Goal: Task Accomplishment & Management: Use online tool/utility

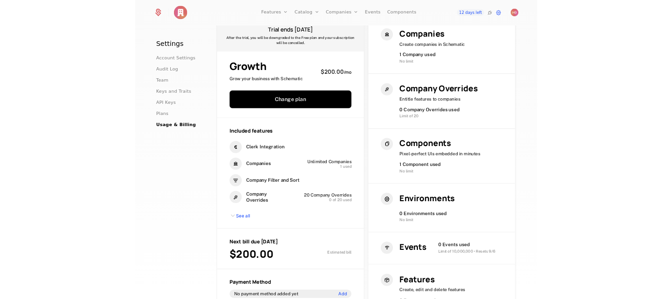
scroll to position [46, 0]
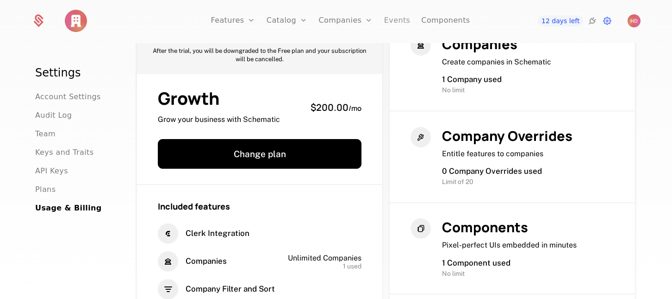
click at [397, 24] on link "Events" at bounding box center [397, 21] width 26 height 42
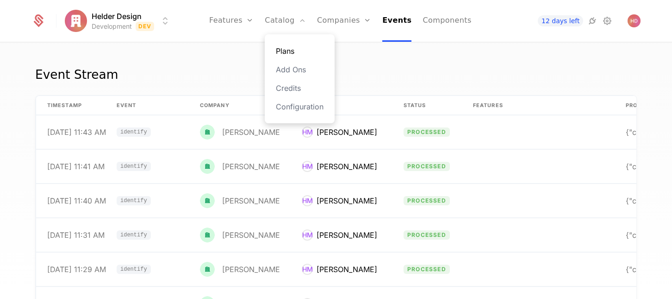
click at [292, 50] on link "Plans" at bounding box center [300, 50] width 48 height 11
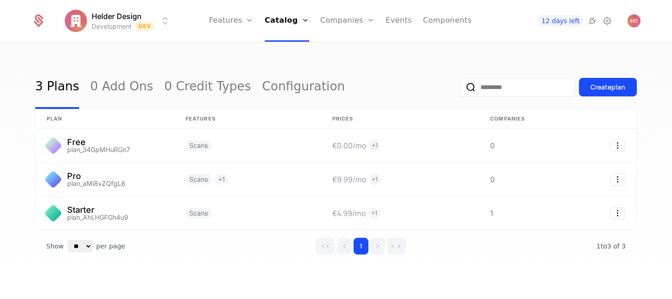
scroll to position [9, 0]
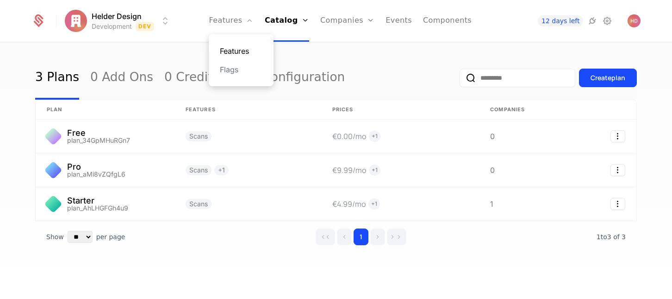
click at [250, 54] on link "Features" at bounding box center [241, 50] width 43 height 11
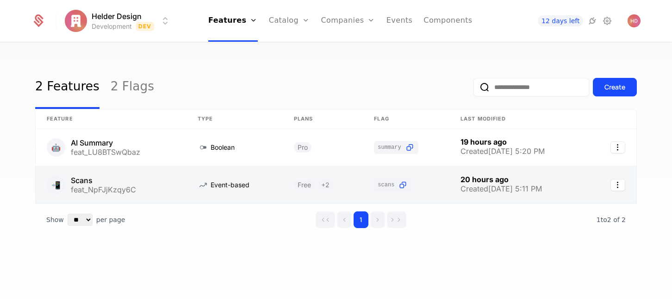
click at [132, 191] on link at bounding box center [111, 184] width 151 height 37
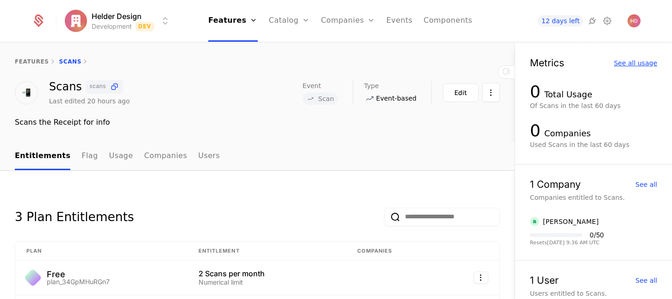
click at [633, 62] on div "See all usage" at bounding box center [636, 63] width 44 height 6
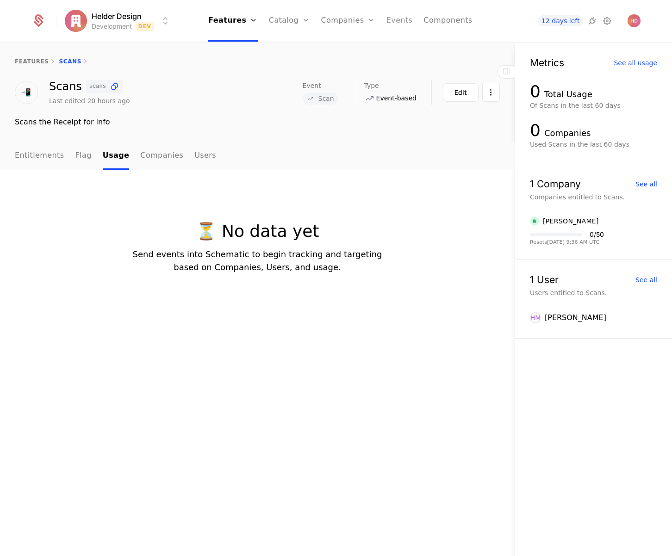
click at [389, 17] on link "Events" at bounding box center [400, 21] width 26 height 42
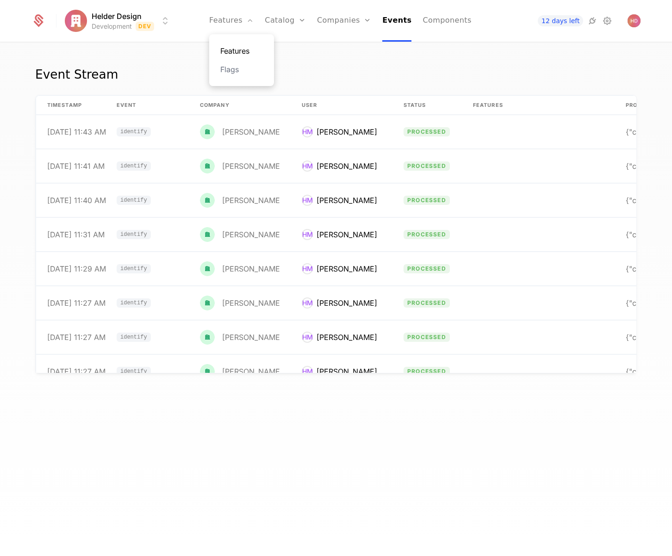
click at [239, 48] on link "Features" at bounding box center [241, 50] width 43 height 11
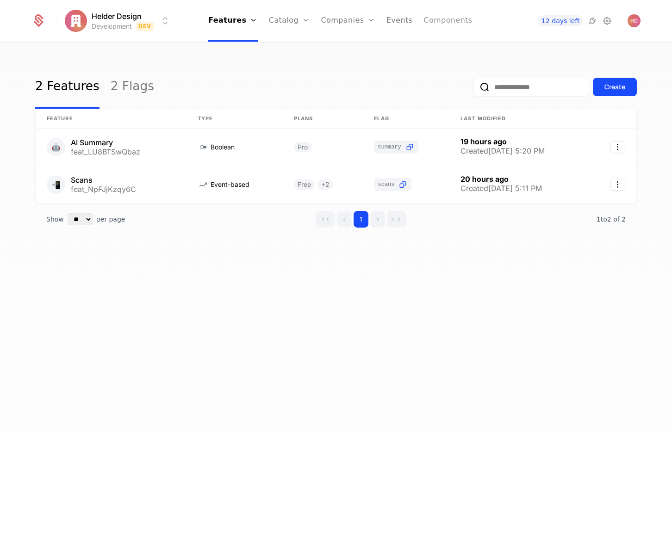
click at [437, 26] on link "Components" at bounding box center [448, 21] width 49 height 42
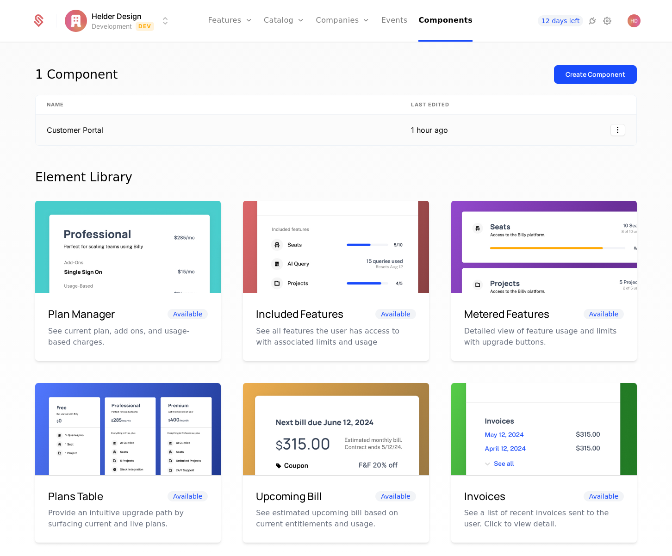
click at [195, 123] on td "Customer Portal" at bounding box center [218, 130] width 364 height 31
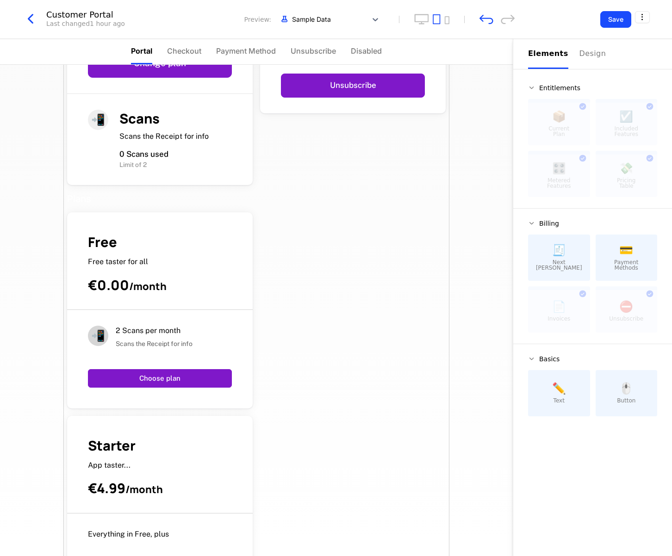
scroll to position [94, 0]
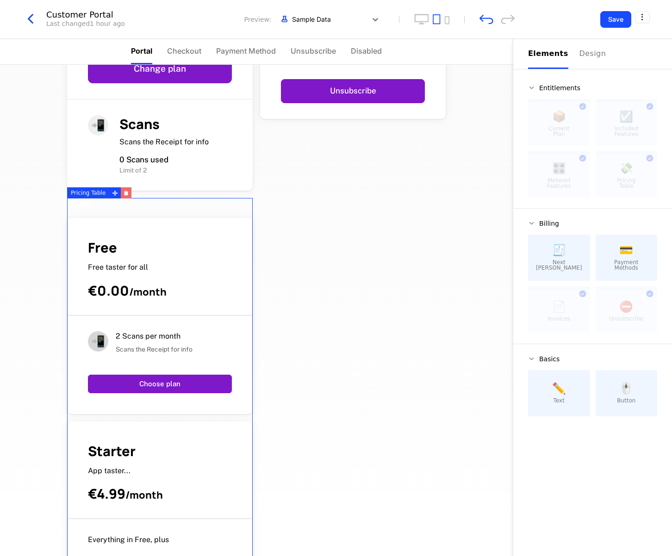
click at [126, 194] on icon "button" at bounding box center [127, 193] width 4 height 3
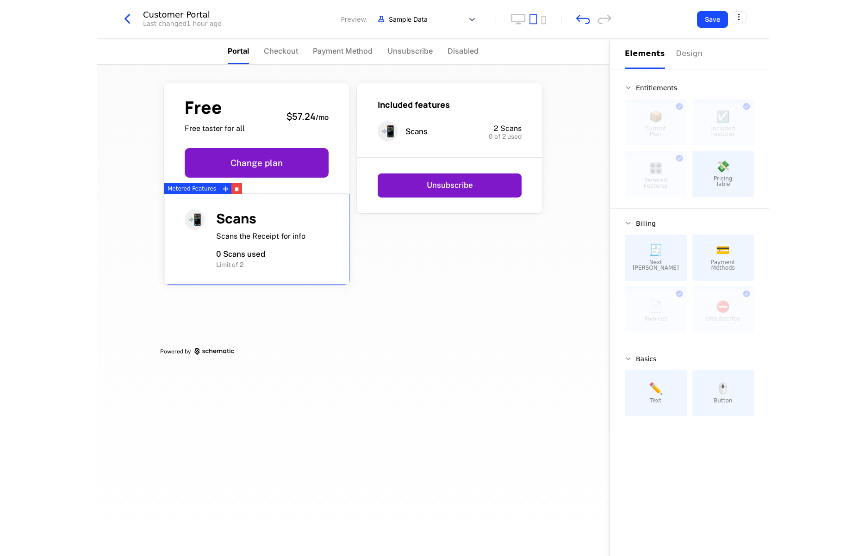
scroll to position [0, 0]
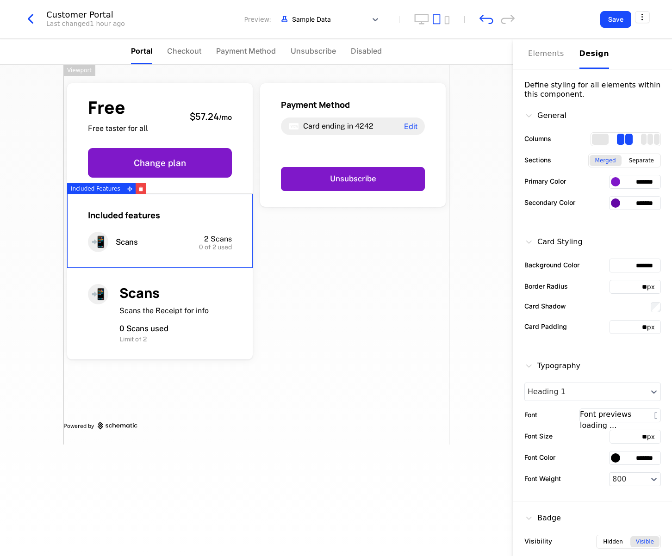
click at [588, 56] on div "Design" at bounding box center [595, 53] width 30 height 11
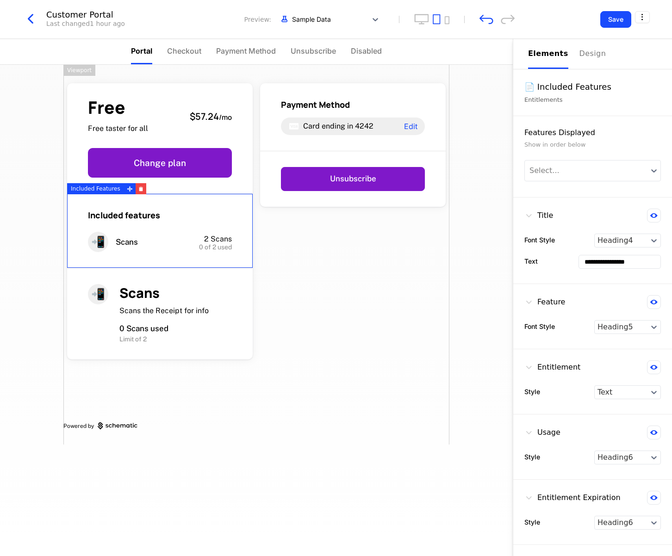
click at [540, 56] on div "Elements" at bounding box center [548, 53] width 40 height 11
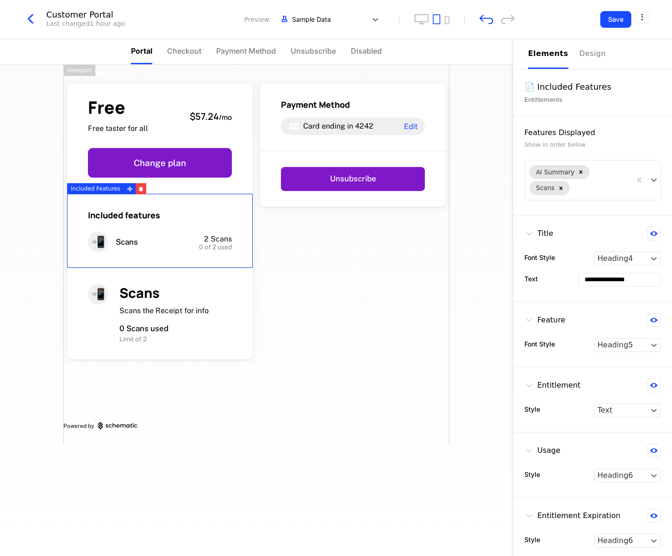
click at [413, 316] on div "Free Free taster for all $57.24 / mo Change plan Included features 📲 Scans 2 Sc…" at bounding box center [256, 255] width 386 height 380
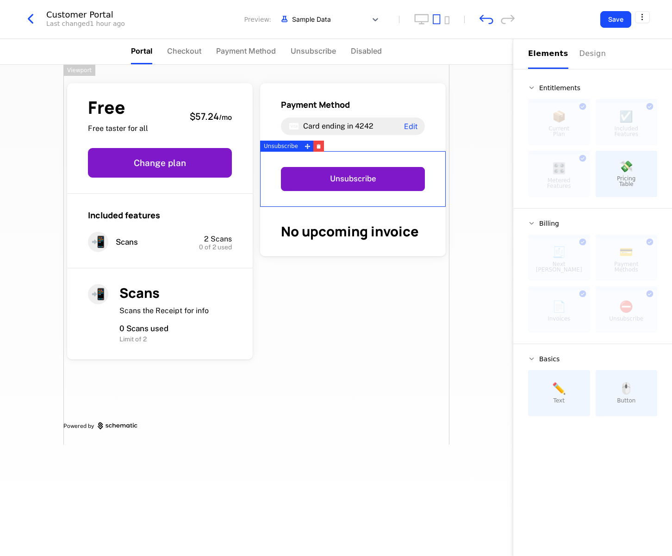
click at [292, 146] on div "Unsubscribe" at bounding box center [281, 146] width 42 height 11
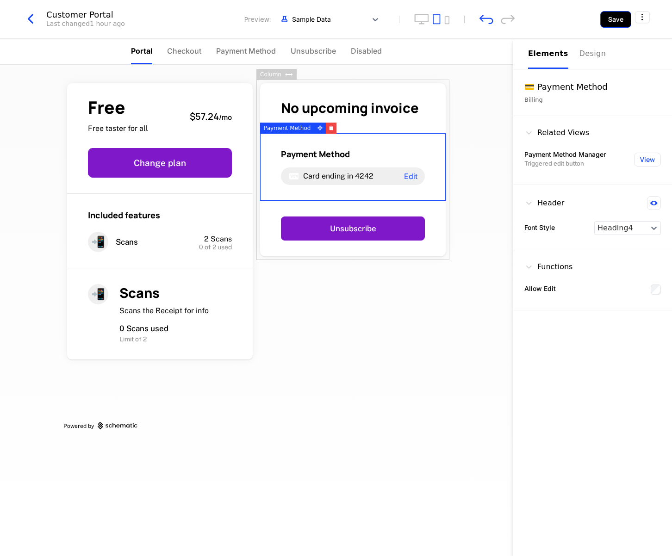
click at [616, 21] on button "Save" at bounding box center [615, 19] width 31 height 17
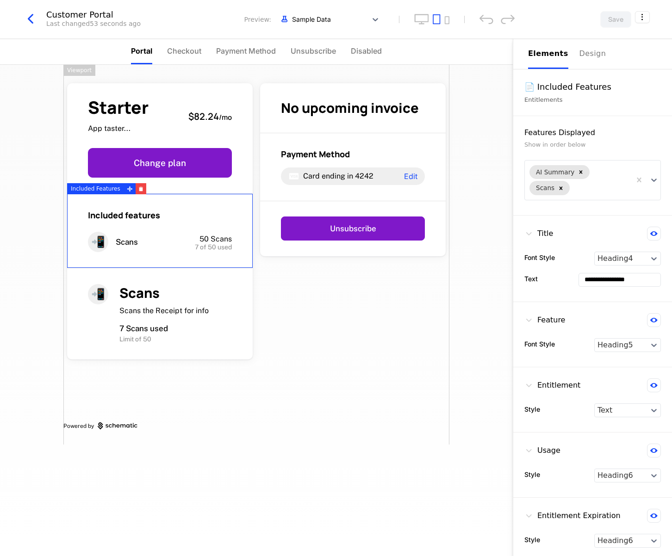
click at [284, 405] on div "Starter App taster... $82.24 / mo Change plan Included features 📲 Scans 50 Scan…" at bounding box center [256, 255] width 386 height 380
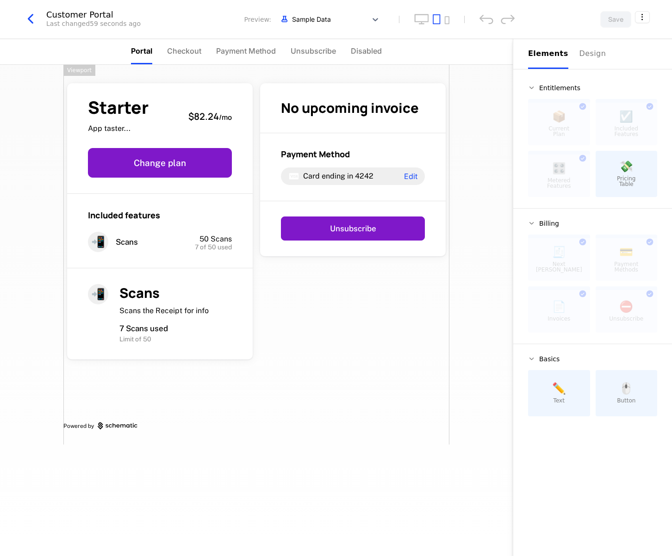
click at [480, 388] on div "Starter App taster... $82.24 / mo Change plan Included features 📲 Scans 50 Scan…" at bounding box center [256, 311] width 513 height 492
click at [350, 317] on div "Starter App taster... $82.24 / mo Change plan Included features 📲 Scans 50 Scan…" at bounding box center [256, 255] width 386 height 380
click at [441, 420] on div "Starter App taster... $82.24 / mo Change plan Included features 📲 Scans 50 Scan…" at bounding box center [256, 255] width 386 height 380
click at [591, 57] on div "Design" at bounding box center [595, 53] width 30 height 11
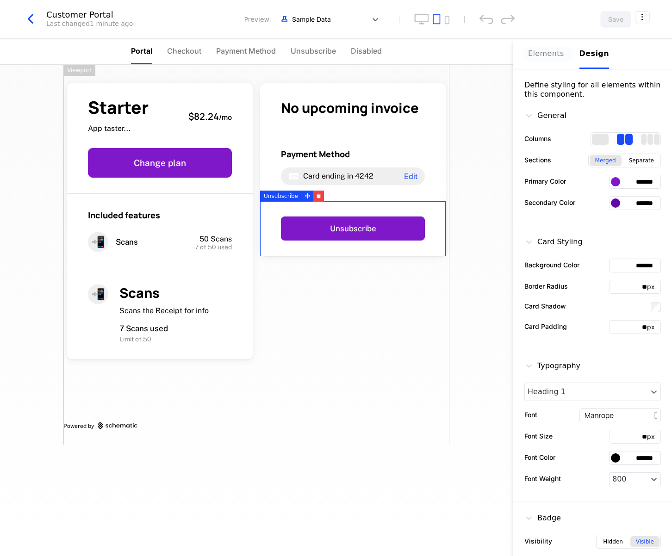
click at [552, 53] on div "Elements" at bounding box center [548, 53] width 40 height 11
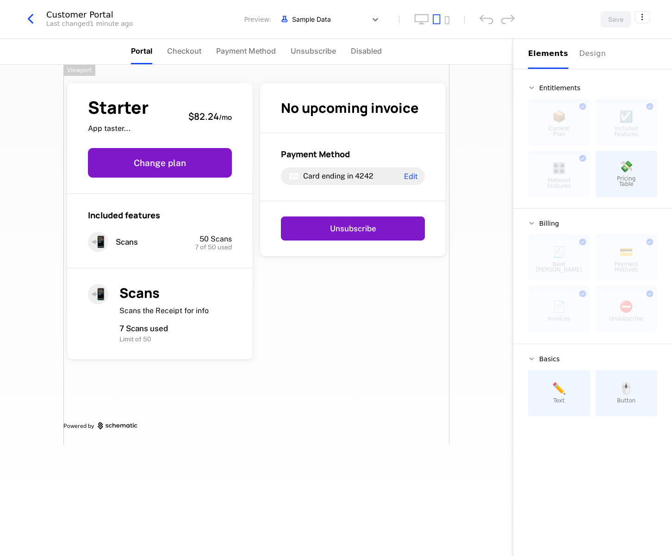
click at [380, 267] on div "Starter App taster... $82.24 / mo Change plan Included features 📲 Scans 50 Scan…" at bounding box center [256, 255] width 386 height 380
click at [383, 266] on div "Starter App taster... $82.24 / mo Change plan Included features 📲 Scans 50 Scan…" at bounding box center [256, 255] width 386 height 380
click at [423, 19] on icon "desktop" at bounding box center [421, 19] width 15 height 11
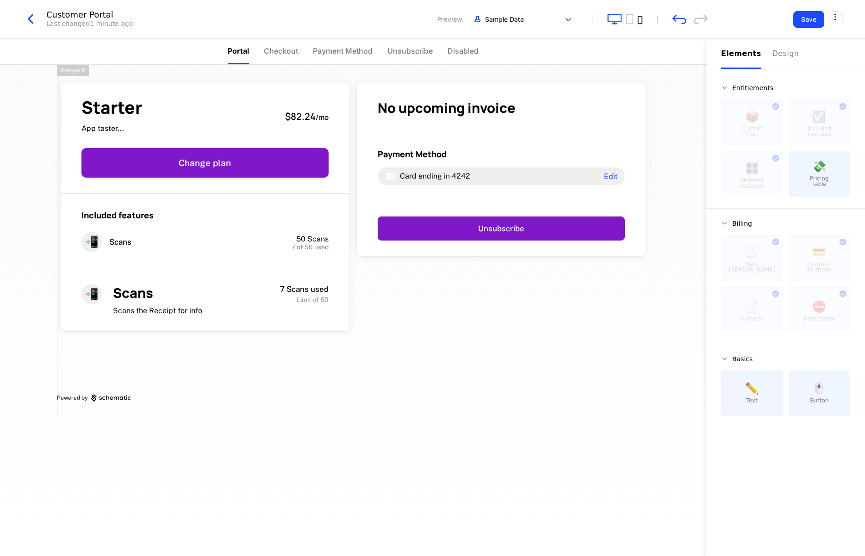
click at [640, 21] on icon "mobile" at bounding box center [639, 20] width 5 height 8
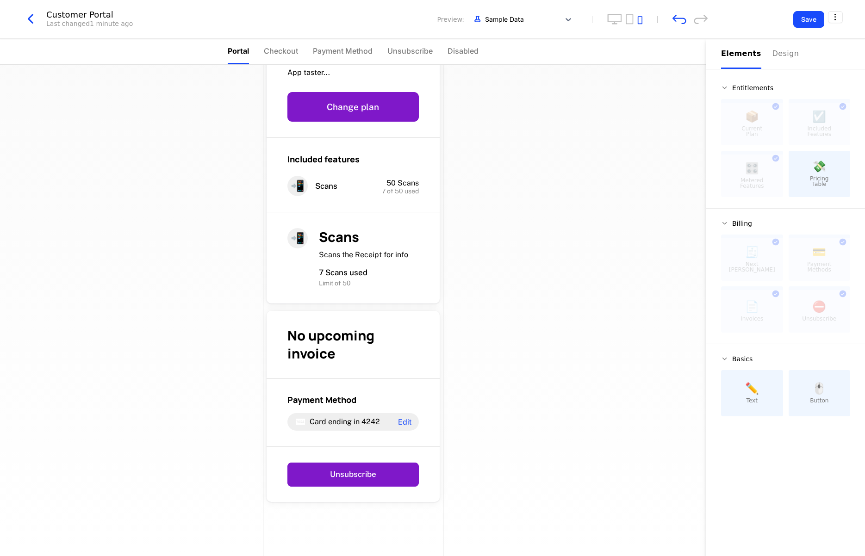
scroll to position [87, 0]
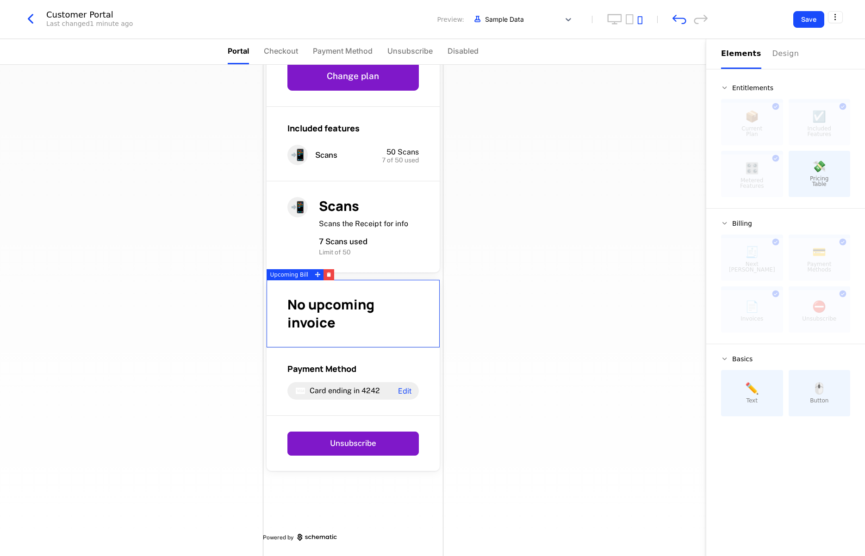
click at [378, 312] on div "No upcoming invoice" at bounding box center [352, 314] width 131 height 36
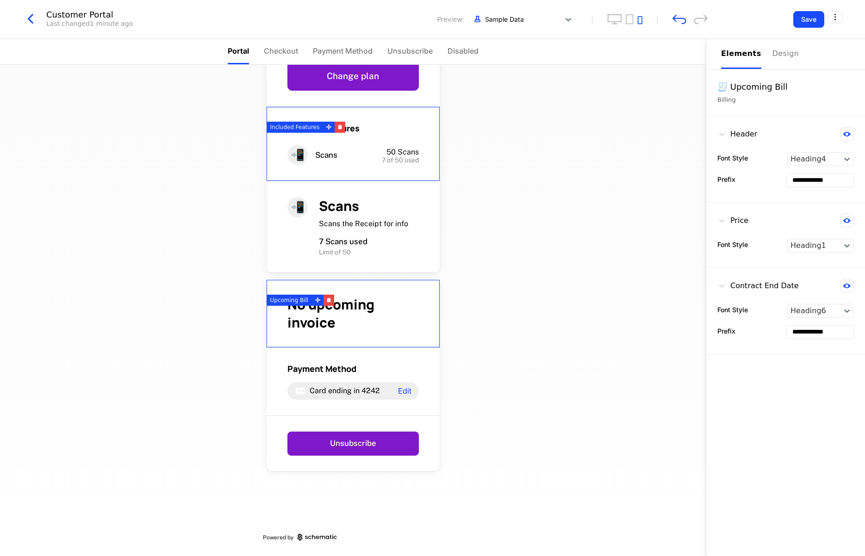
scroll to position [0, 0]
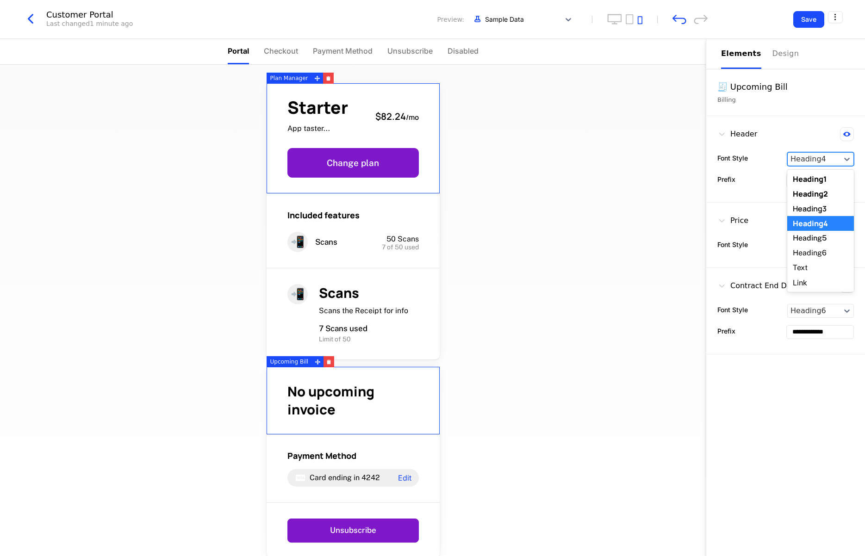
click at [672, 159] on div "Heading4" at bounding box center [814, 159] width 53 height 13
click at [672, 194] on div "Heading2" at bounding box center [820, 194] width 67 height 15
click at [672, 159] on div at bounding box center [814, 159] width 47 height 11
click at [672, 250] on div "Heading6" at bounding box center [820, 253] width 67 height 15
click at [672, 156] on div at bounding box center [814, 159] width 47 height 11
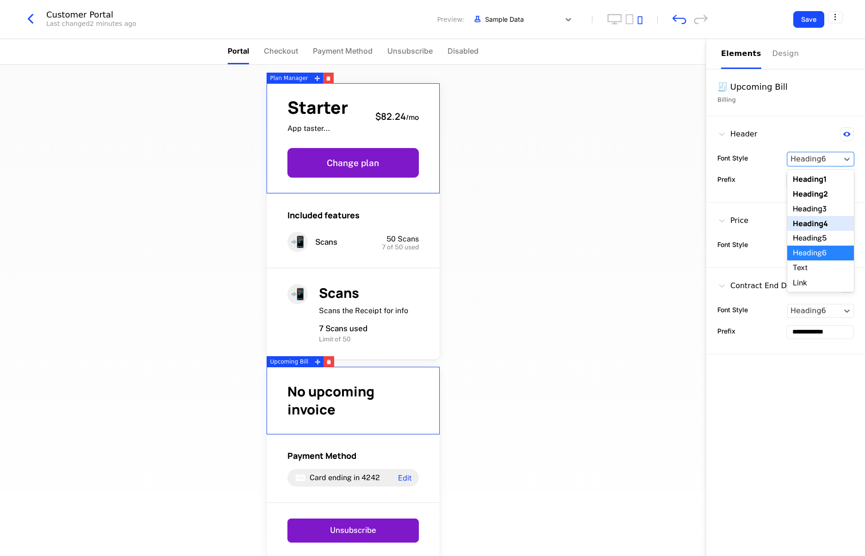
click at [672, 225] on div "Heading4" at bounding box center [820, 223] width 67 height 15
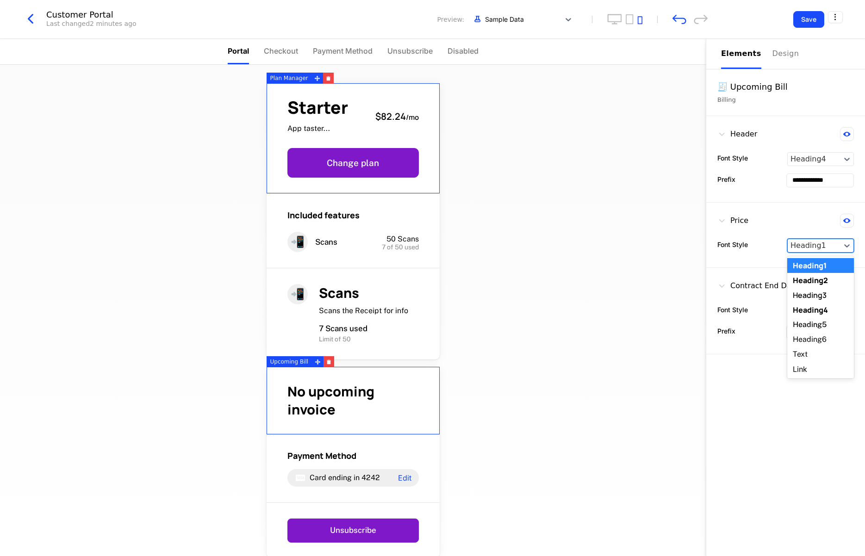
click at [672, 244] on div at bounding box center [814, 245] width 47 height 11
click at [672, 296] on div "Heading3" at bounding box center [820, 295] width 67 height 15
click at [672, 220] on icon at bounding box center [846, 221] width 7 height 5
click at [672, 220] on icon at bounding box center [847, 220] width 7 height 7
click at [672, 247] on div at bounding box center [814, 245] width 47 height 11
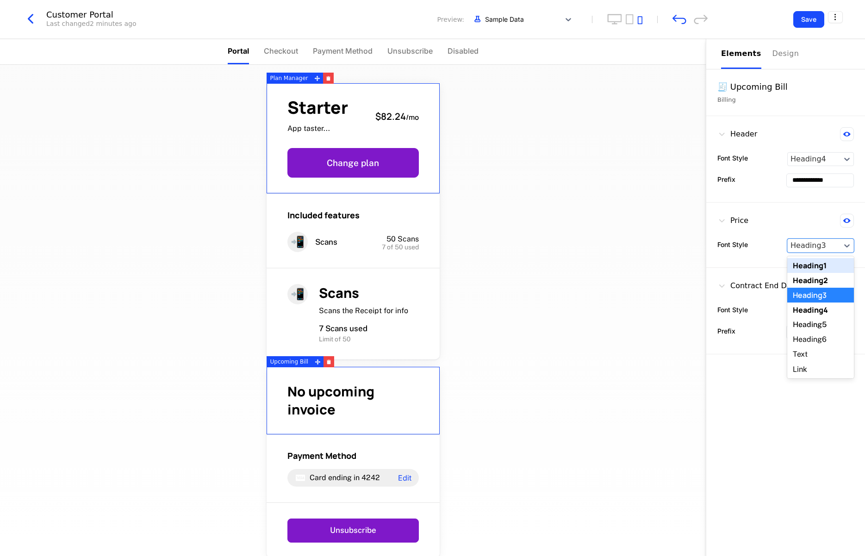
click at [672, 268] on div "Heading1" at bounding box center [820, 265] width 67 height 15
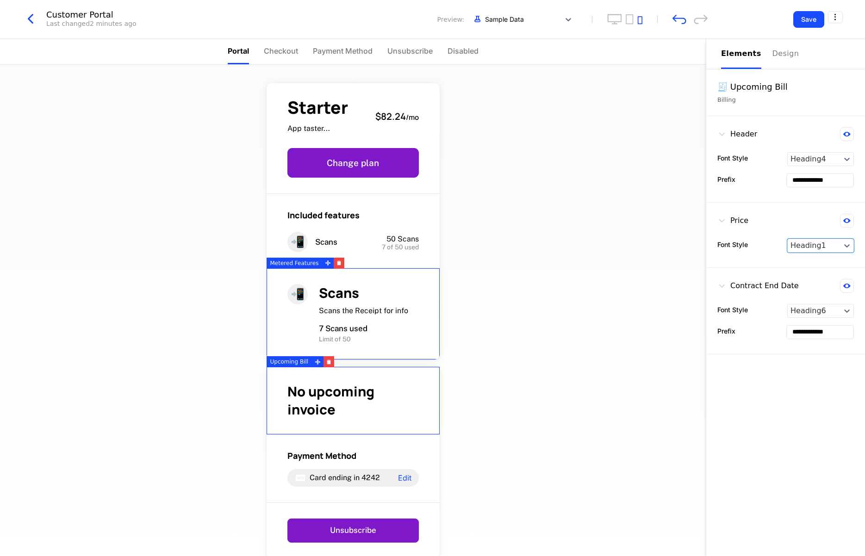
click at [672, 182] on input "**********" at bounding box center [820, 180] width 67 height 13
click at [672, 23] on button "Save" at bounding box center [808, 19] width 31 height 17
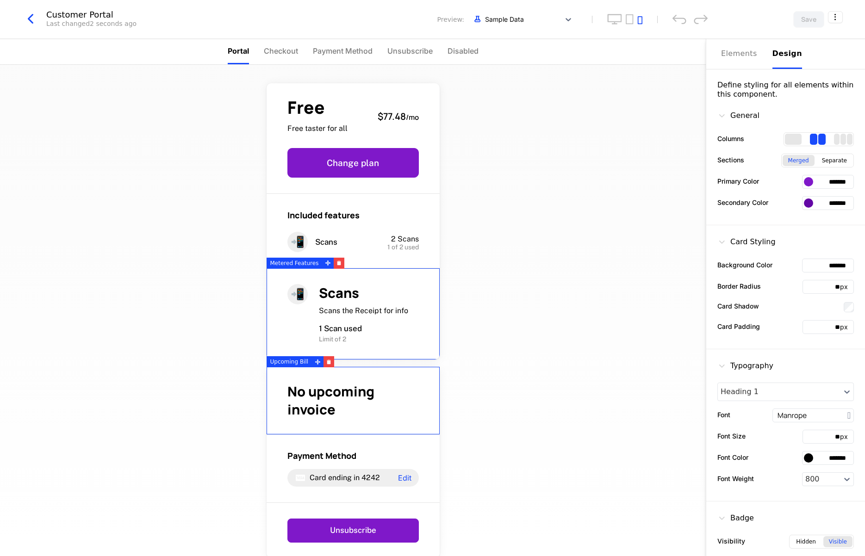
click at [672, 53] on div "Design" at bounding box center [788, 53] width 30 height 11
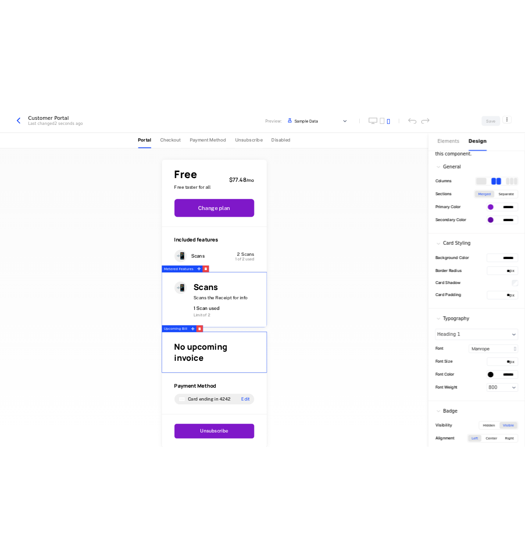
scroll to position [29, 0]
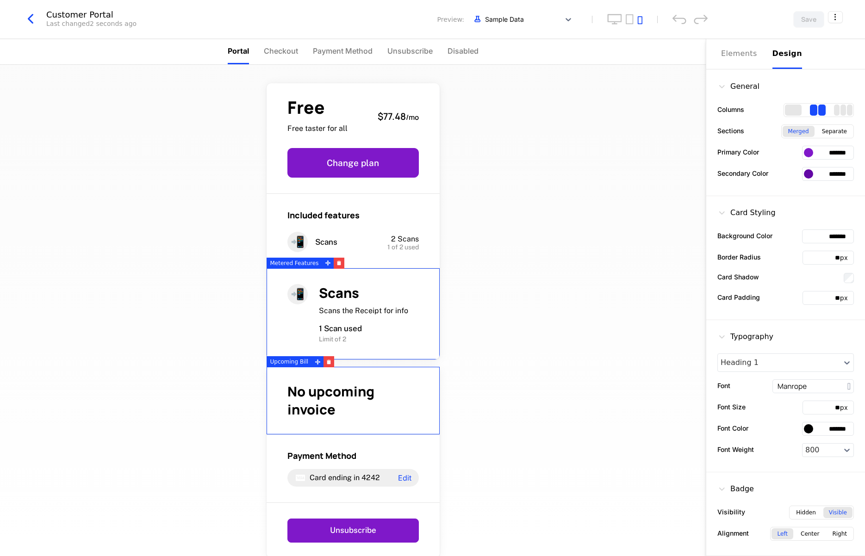
click at [672, 294] on input "**" at bounding box center [821, 298] width 37 height 13
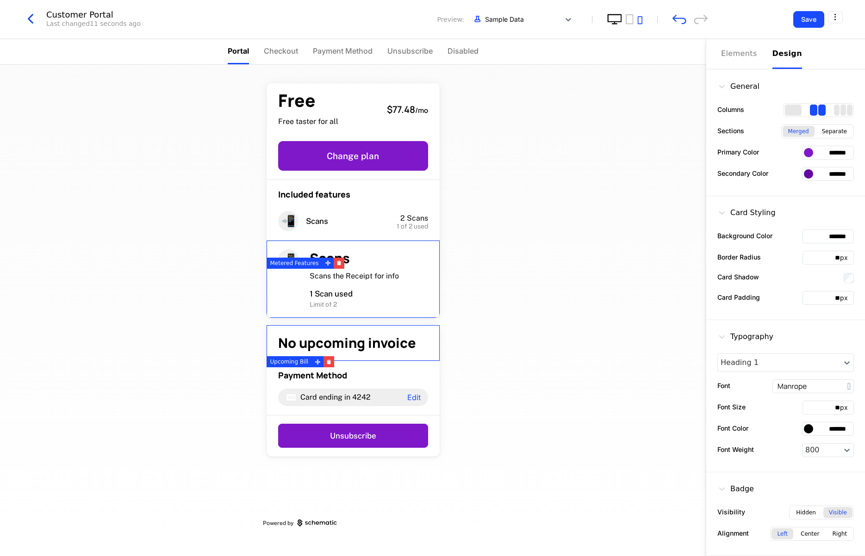
click at [614, 19] on icon "desktop" at bounding box center [614, 19] width 15 height 11
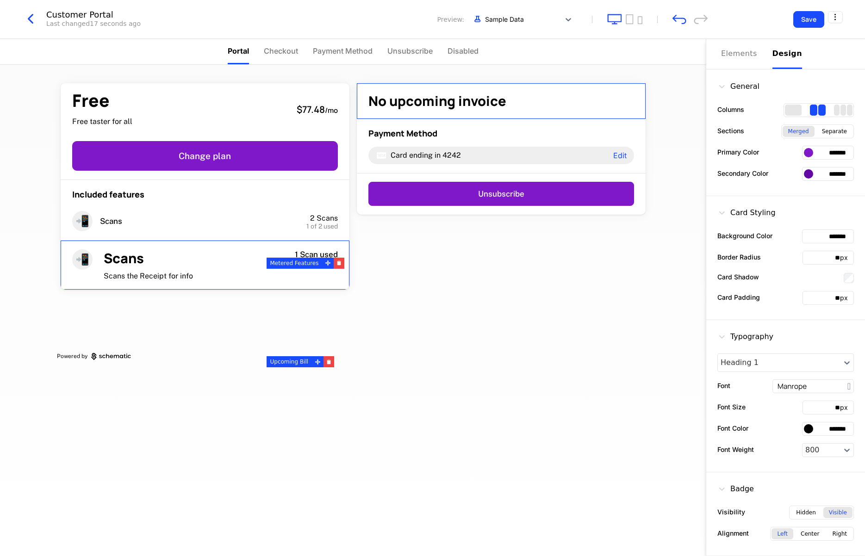
click at [672, 298] on input "**" at bounding box center [821, 298] width 37 height 13
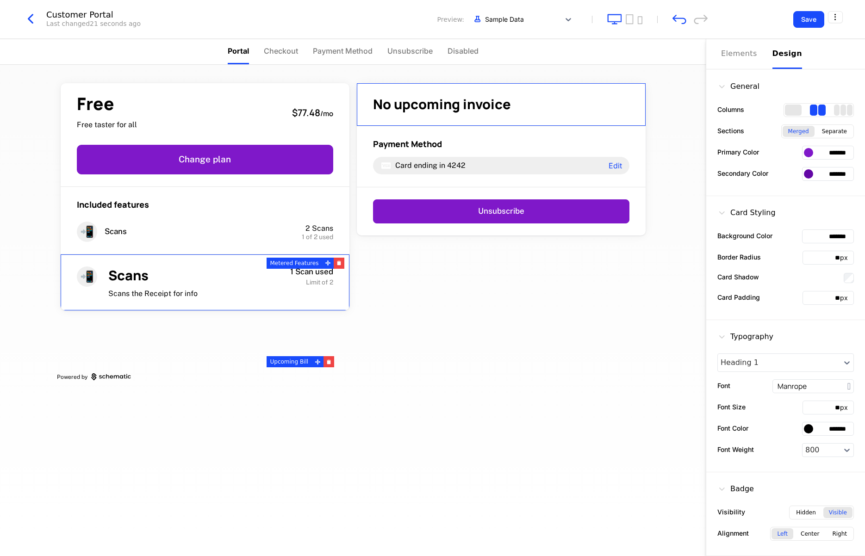
click at [643, 21] on div "Customer Portal Last changed 21 seconds ago Preview: Sample Data" at bounding box center [365, 20] width 686 height 18
click at [640, 21] on icon "mobile" at bounding box center [639, 20] width 5 height 8
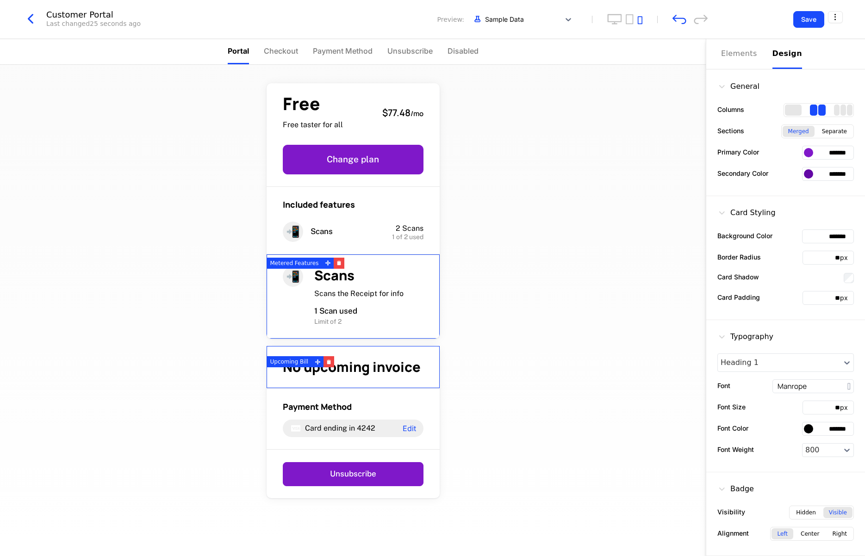
click at [672, 299] on input "**" at bounding box center [821, 298] width 37 height 13
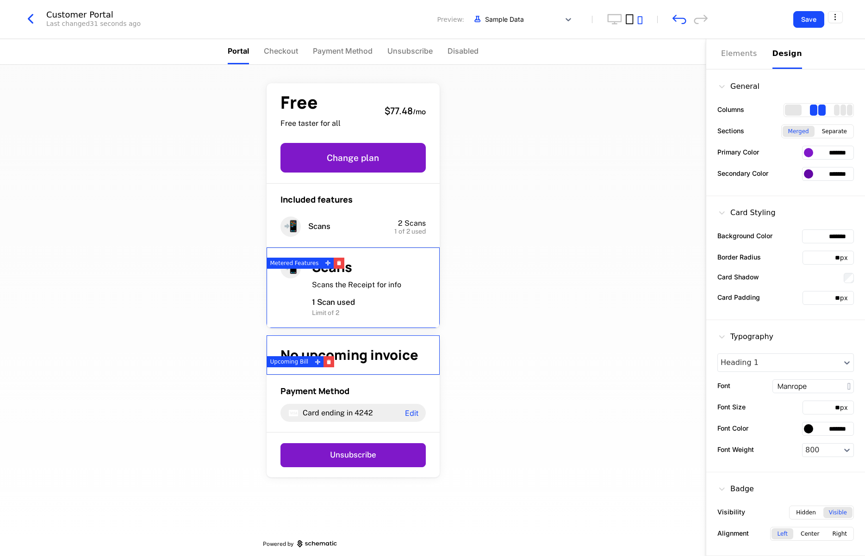
type input "**"
click at [629, 18] on icon "tablet" at bounding box center [630, 19] width 8 height 11
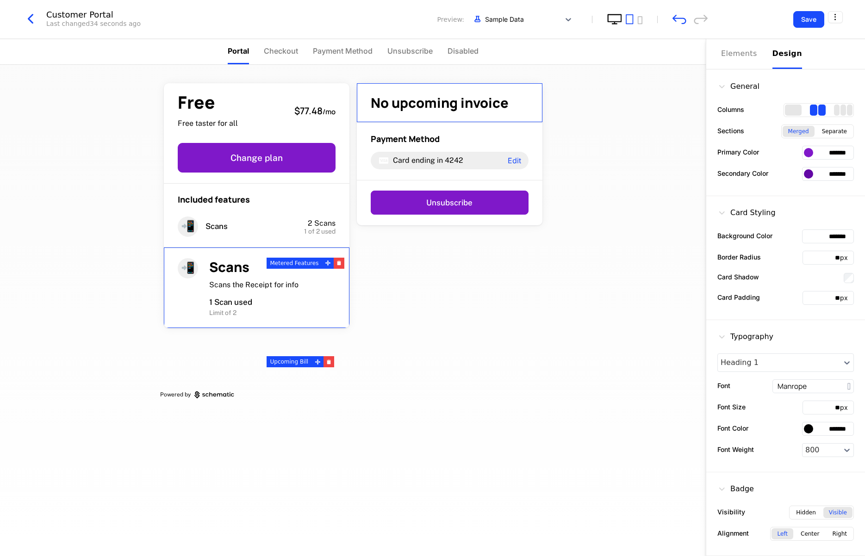
click at [616, 18] on icon "desktop" at bounding box center [614, 19] width 15 height 11
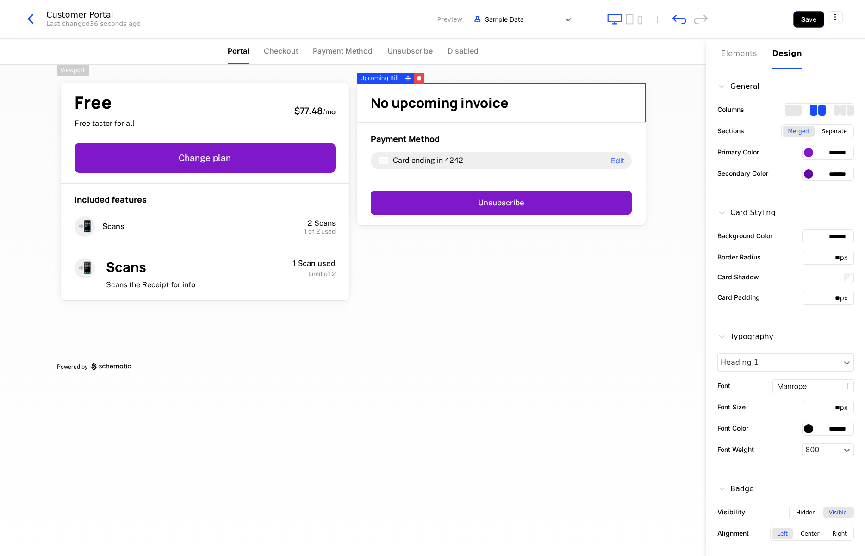
click at [672, 19] on button "Save" at bounding box center [808, 19] width 31 height 17
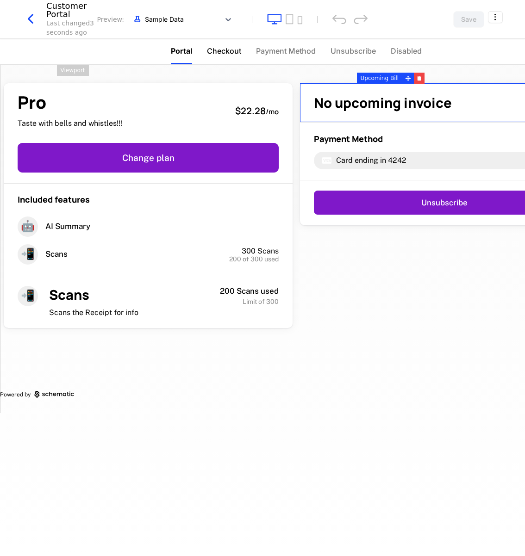
click at [219, 49] on span "Checkout" at bounding box center [224, 50] width 34 height 11
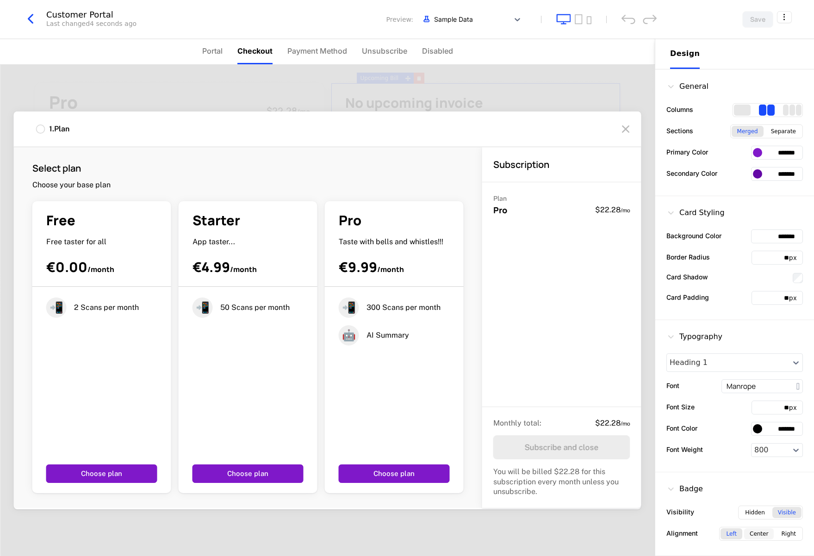
click at [672, 534] on div "Center" at bounding box center [759, 534] width 30 height 11
click at [672, 535] on div "Left" at bounding box center [732, 534] width 22 height 11
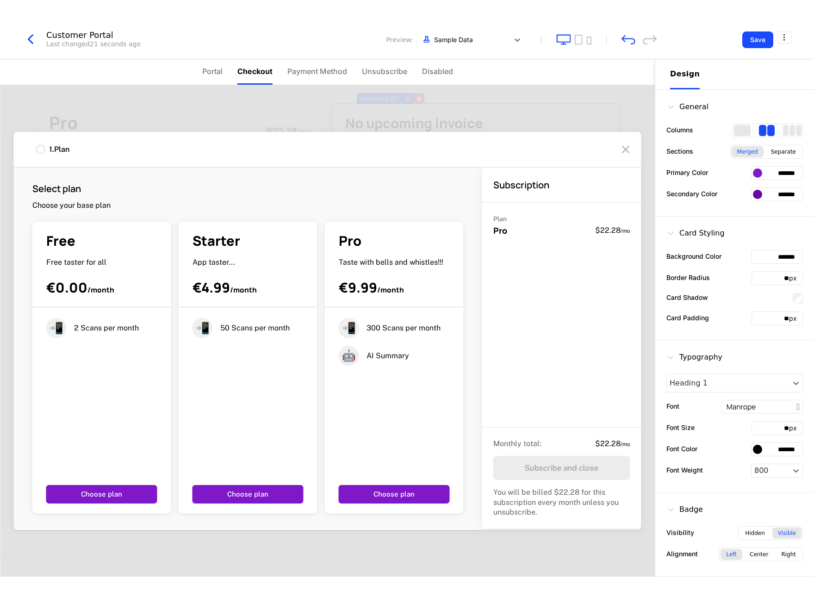
scroll to position [0, 0]
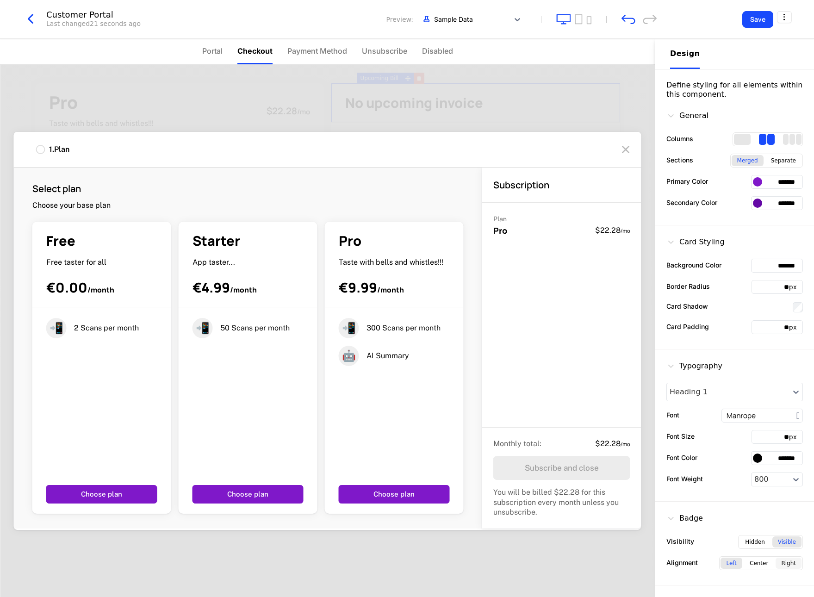
click at [672, 556] on div "Right" at bounding box center [789, 563] width 26 height 11
click at [672, 556] on div "Left" at bounding box center [732, 563] width 22 height 11
click at [672, 541] on div "Hidden" at bounding box center [755, 542] width 31 height 11
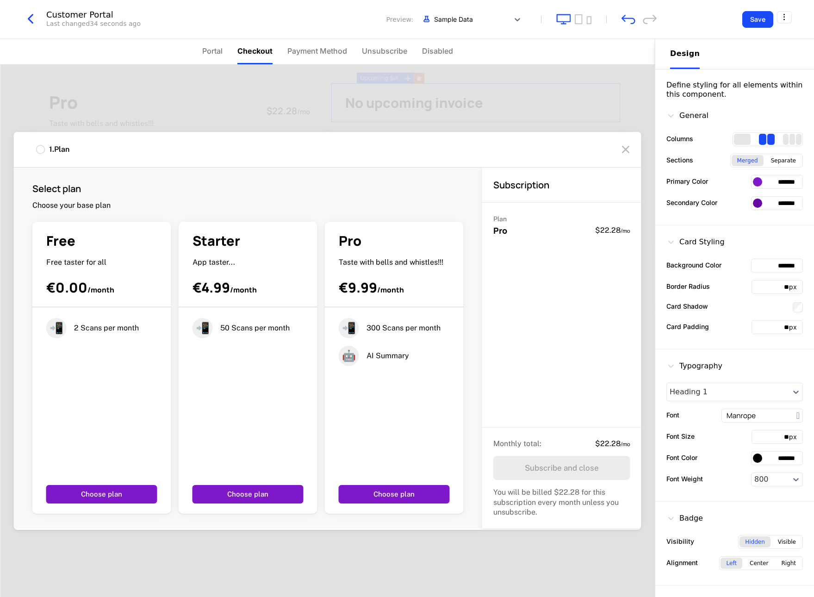
click at [672, 518] on icon at bounding box center [671, 518] width 9 height 9
click at [672, 417] on input "*******" at bounding box center [762, 415] width 81 height 13
click at [672, 418] on input "****" at bounding box center [762, 415] width 81 height 13
click at [672, 421] on input "**********" at bounding box center [762, 415] width 81 height 13
click at [672, 417] on input "****" at bounding box center [762, 415] width 81 height 13
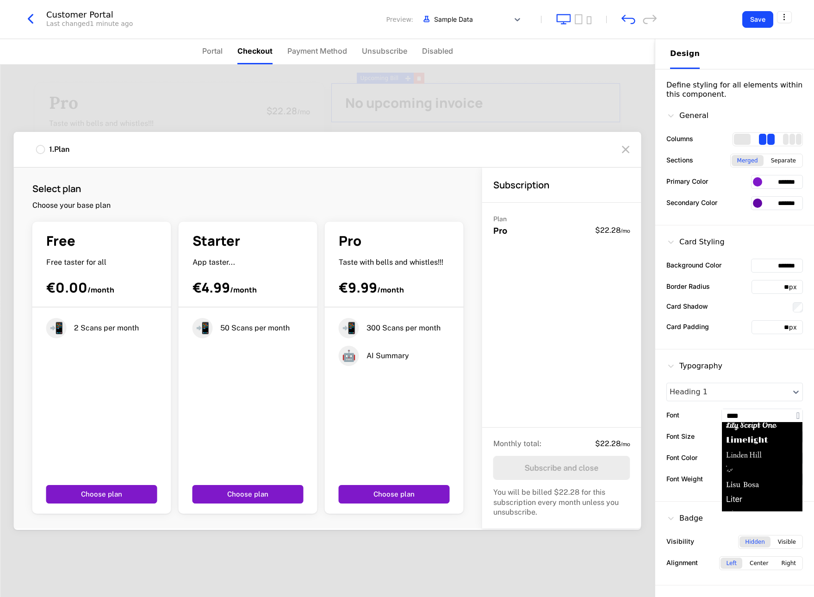
scroll to position [11380, 0]
type input "*********"
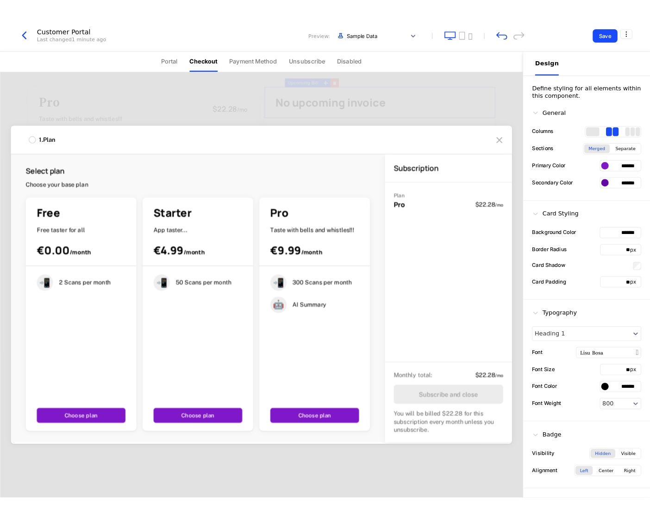
scroll to position [0, 0]
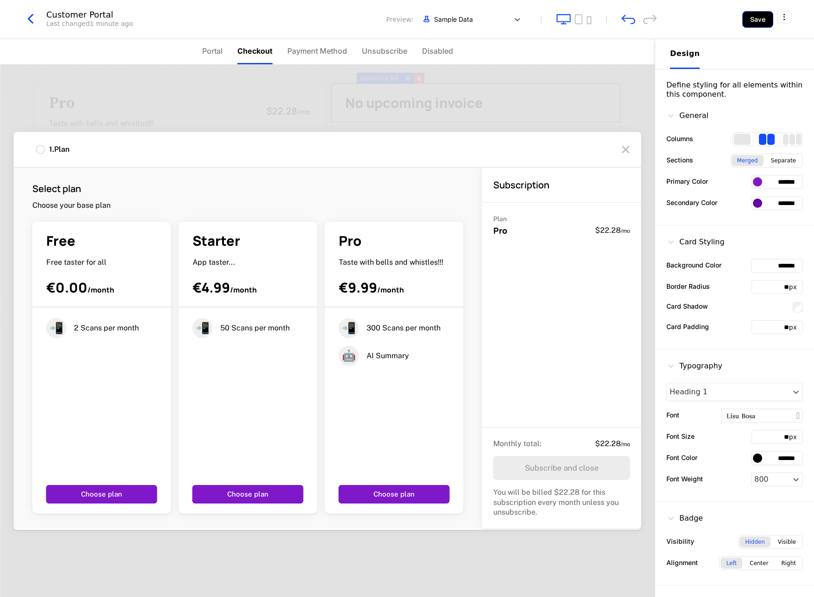
click at [672, 21] on button "Save" at bounding box center [758, 19] width 31 height 17
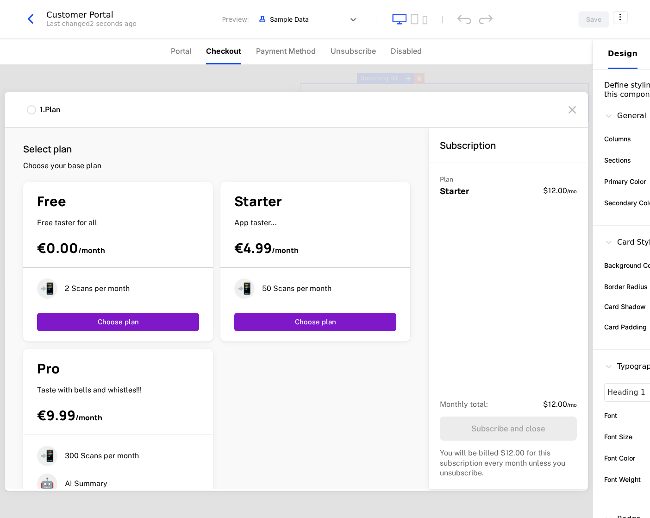
click at [300, 123] on div "1 . Plan" at bounding box center [296, 110] width 583 height 36
click at [79, 20] on div "Last changed 2 seconds ago" at bounding box center [91, 23] width 90 height 9
click at [29, 18] on icon "button" at bounding box center [30, 19] width 17 height 17
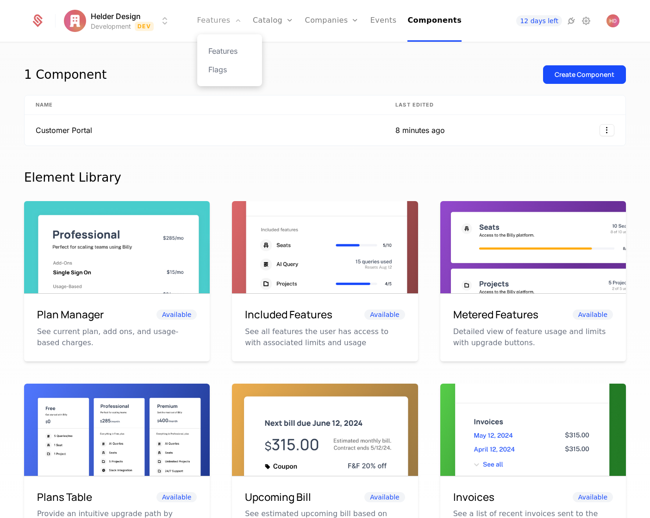
click at [219, 22] on link "Features" at bounding box center [219, 21] width 44 height 42
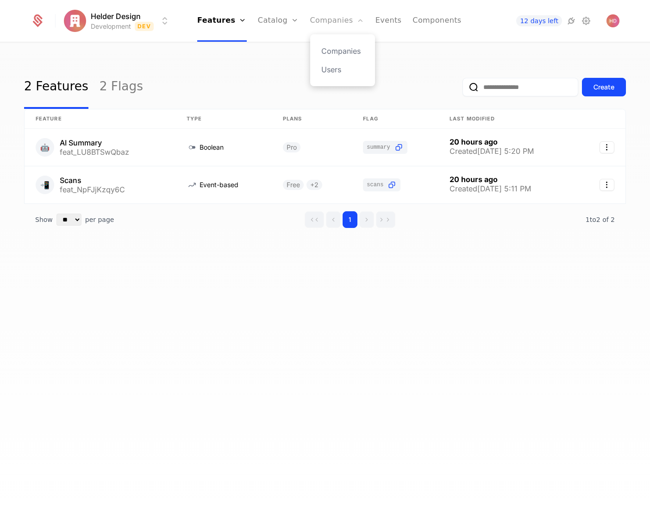
click at [337, 22] on link "Companies" at bounding box center [337, 21] width 54 height 42
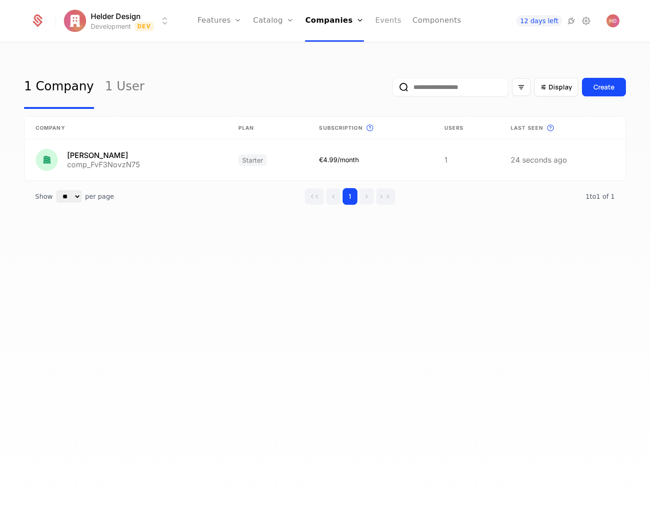
click at [385, 19] on link "Events" at bounding box center [388, 21] width 26 height 42
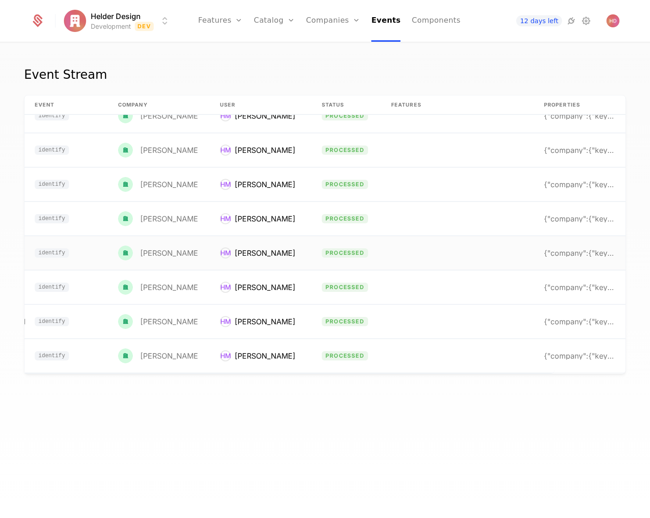
scroll to position [187, 0]
